Goal: Task Accomplishment & Management: Manage account settings

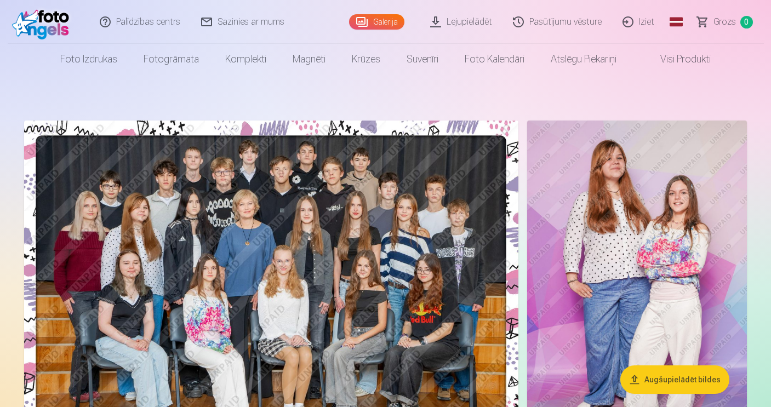
click at [644, 21] on link "Iziet" at bounding box center [639, 22] width 53 height 44
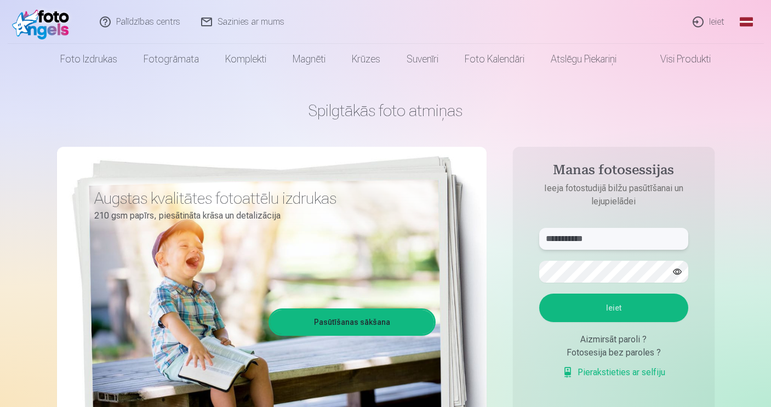
type input "**********"
click at [571, 316] on button "Ieiet" at bounding box center [613, 308] width 149 height 28
